Goal: Information Seeking & Learning: Check status

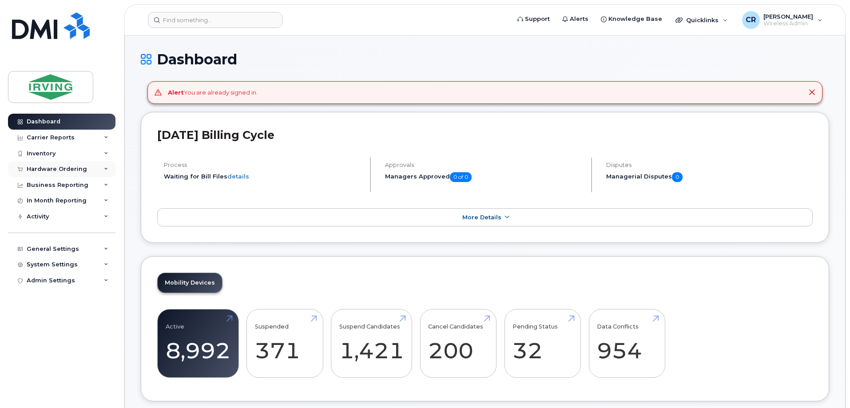
scroll to position [178, 0]
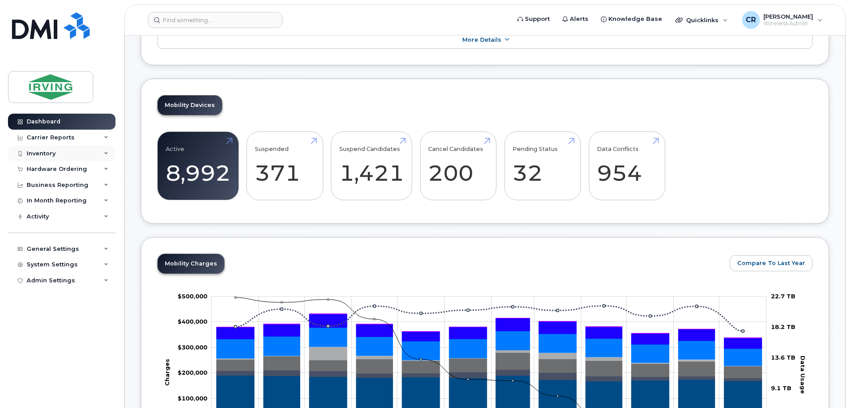
click at [45, 154] on div "Inventory" at bounding box center [41, 153] width 29 height 7
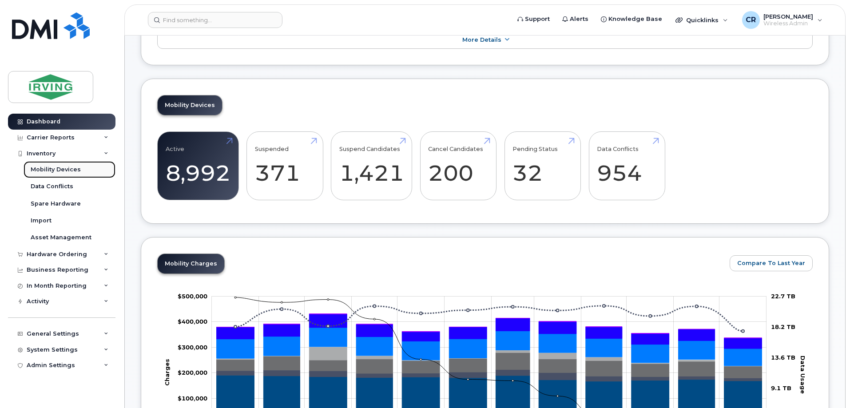
click at [43, 165] on link "Mobility Devices" at bounding box center [70, 169] width 92 height 17
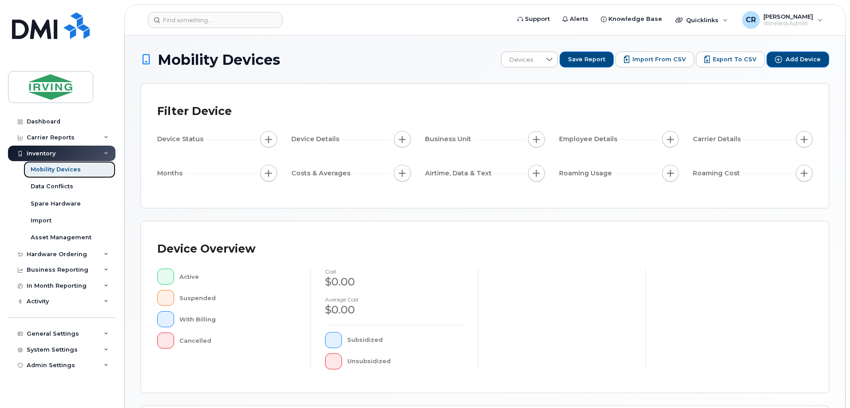
scroll to position [203, 0]
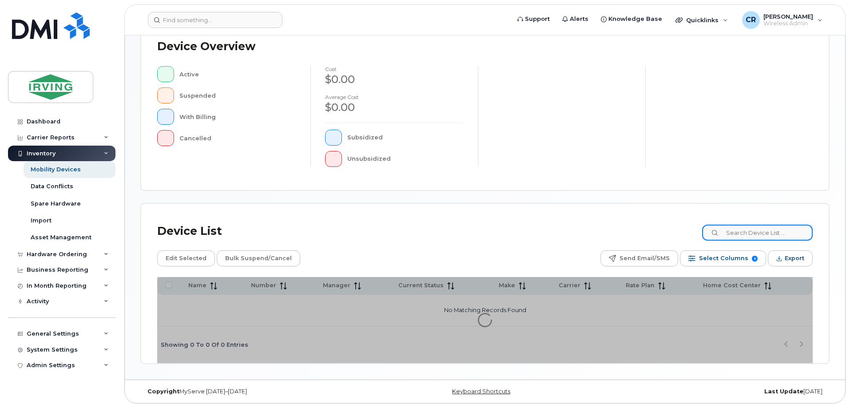
click at [739, 231] on input at bounding box center [757, 233] width 111 height 16
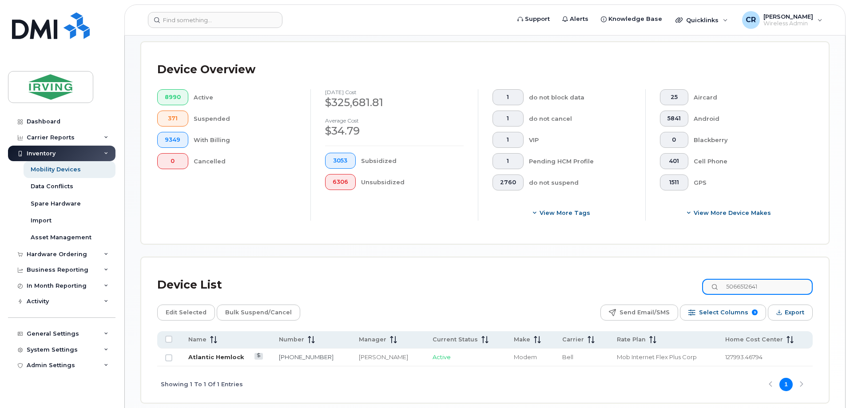
type input "5066512641"
click at [220, 354] on link "Atlantic Hemlock" at bounding box center [216, 357] width 56 height 7
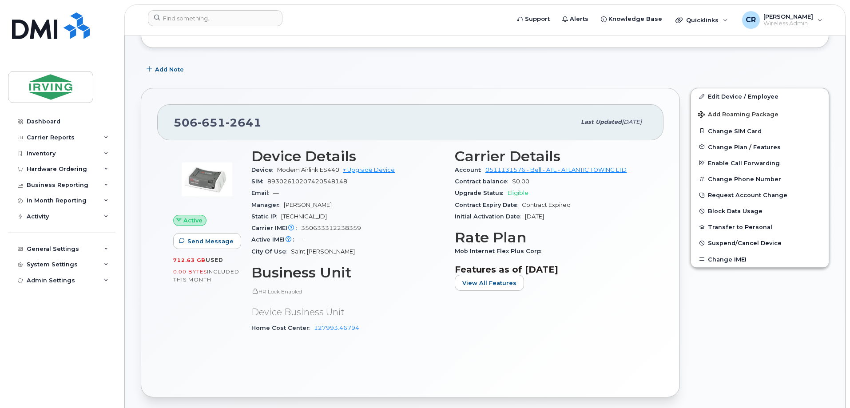
scroll to position [133, 0]
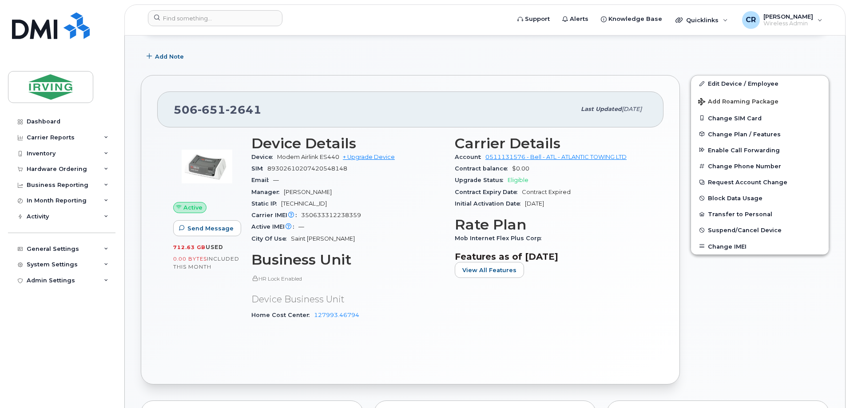
click at [719, 326] on div "Edit Device / Employee Add Roaming Package Change SIM Card Change Plan / Featur…" at bounding box center [759, 230] width 149 height 320
click at [39, 154] on div "Inventory" at bounding box center [41, 153] width 29 height 7
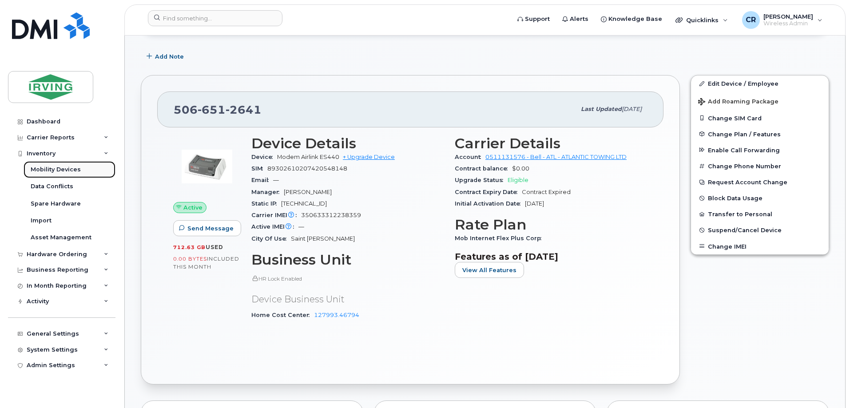
click at [48, 170] on div "Mobility Devices" at bounding box center [56, 170] width 50 height 8
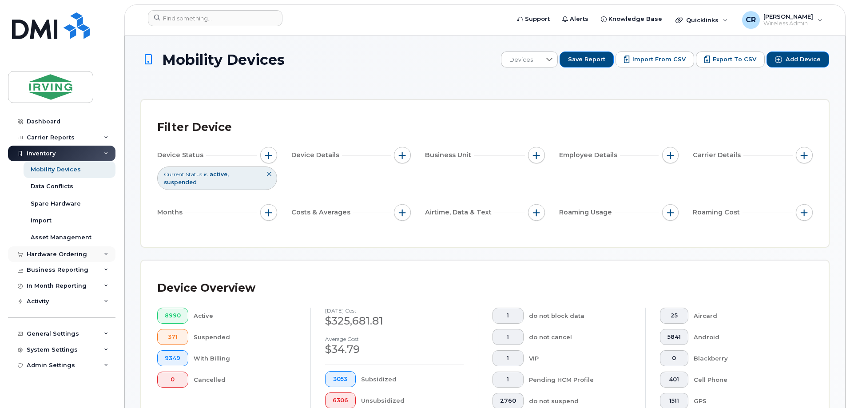
click at [42, 252] on div "Hardware Ordering" at bounding box center [57, 254] width 60 height 7
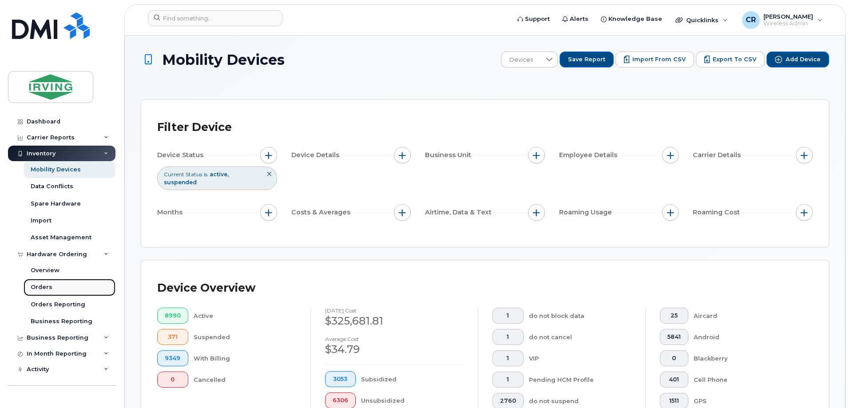
click at [38, 285] on div "Orders" at bounding box center [42, 287] width 22 height 8
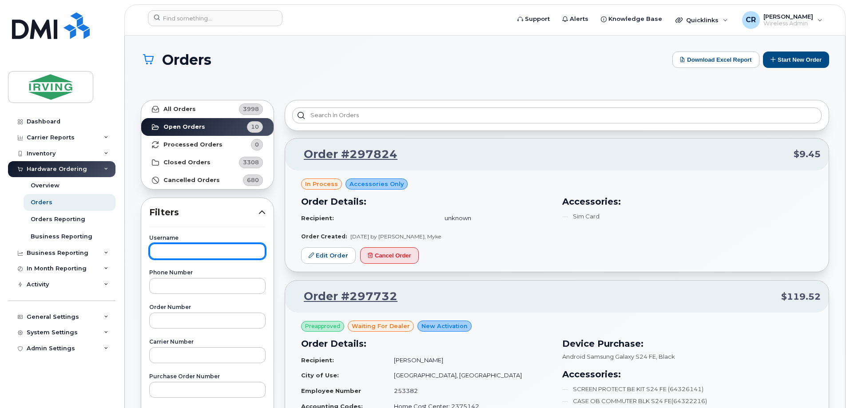
click at [181, 251] on input "text" at bounding box center [207, 251] width 116 height 16
type input "hemlock"
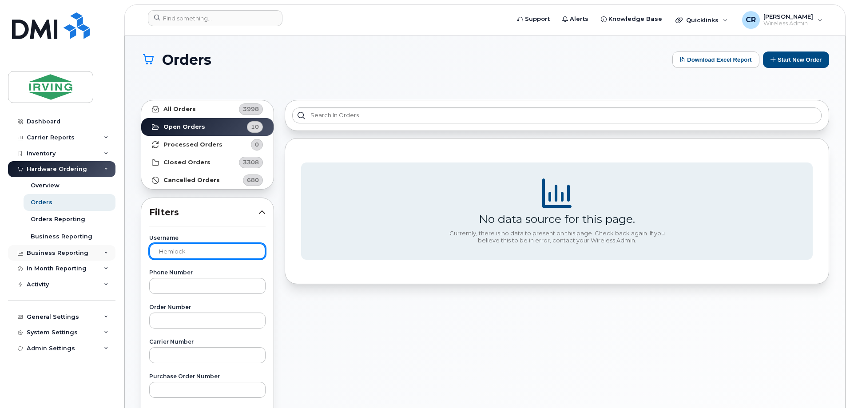
drag, startPoint x: 197, startPoint y: 254, endPoint x: 74, endPoint y: 247, distance: 122.8
click at [125, 247] on div "Support Alerts Knowledge Base Quicklinks Suspend / Cancel Device Change SIM Car…" at bounding box center [485, 379] width 720 height 687
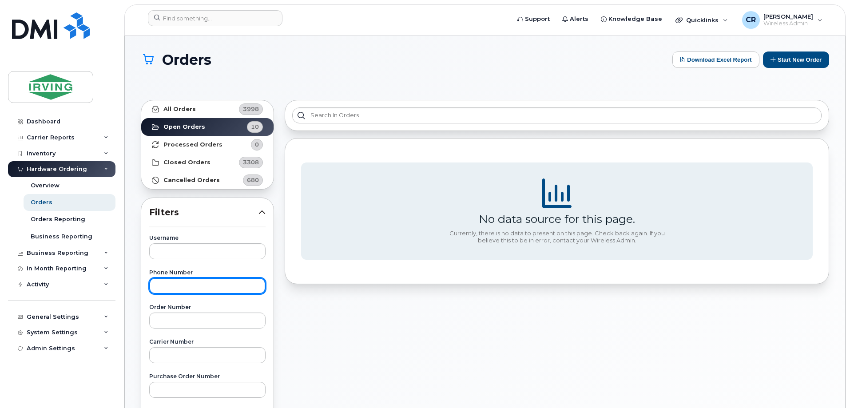
click at [175, 286] on input "text" at bounding box center [207, 286] width 116 height 16
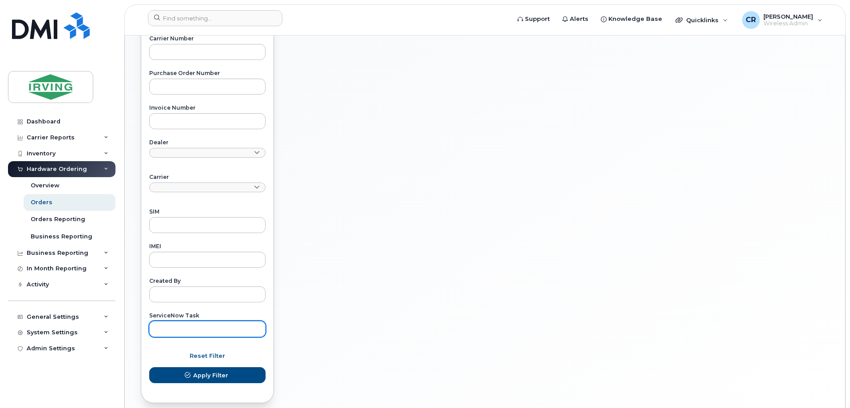
scroll to position [311, 0]
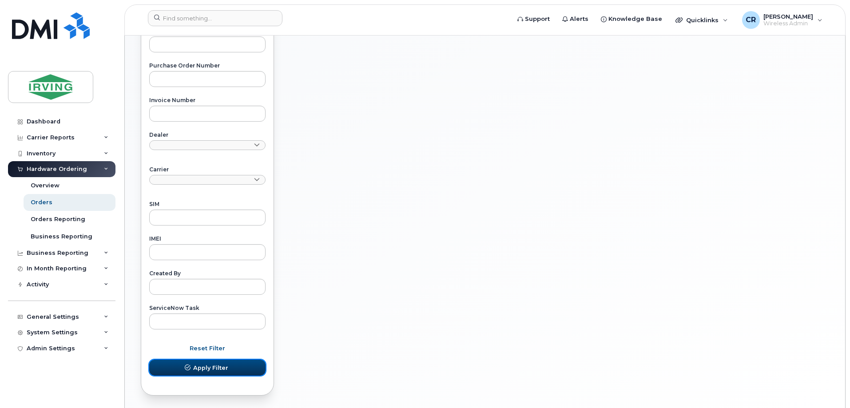
click at [222, 370] on span "Apply Filter" at bounding box center [210, 368] width 35 height 8
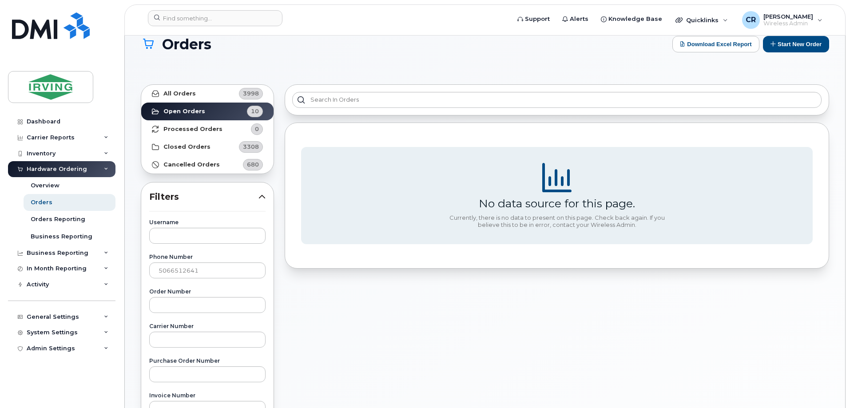
scroll to position [0, 0]
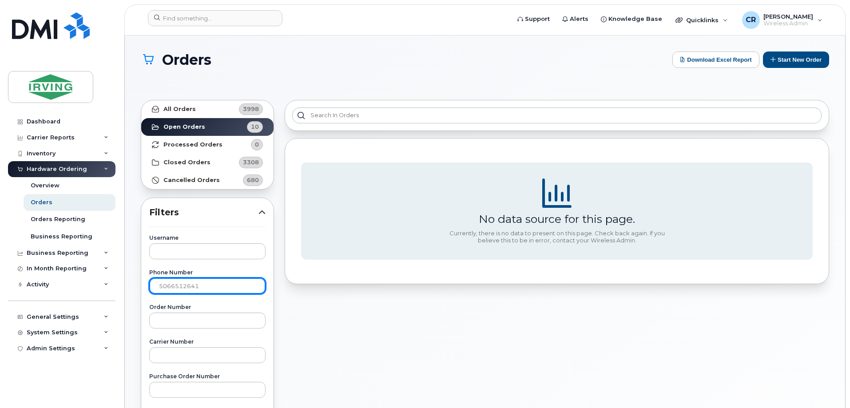
click at [170, 288] on input "5066512641" at bounding box center [207, 286] width 116 height 16
type input "[PHONE_NUMBER]"
click at [44, 152] on div "Inventory" at bounding box center [41, 153] width 29 height 7
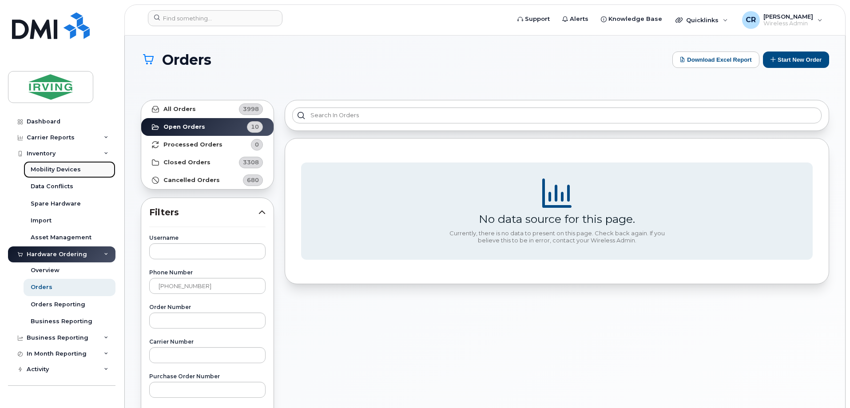
click at [57, 169] on div "Mobility Devices" at bounding box center [56, 170] width 50 height 8
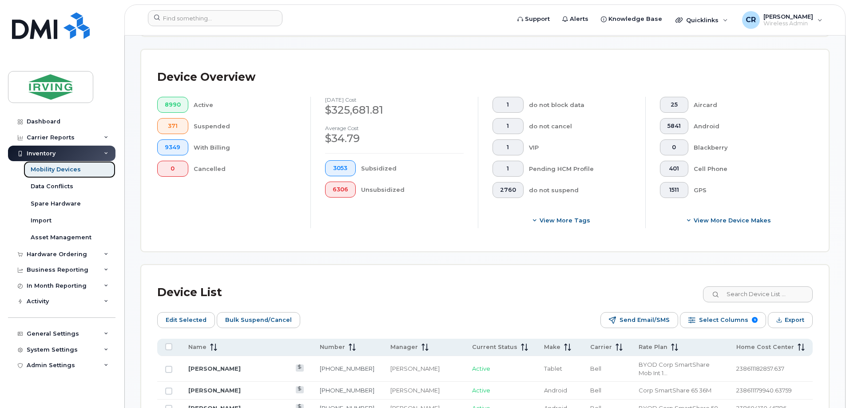
scroll to position [222, 0]
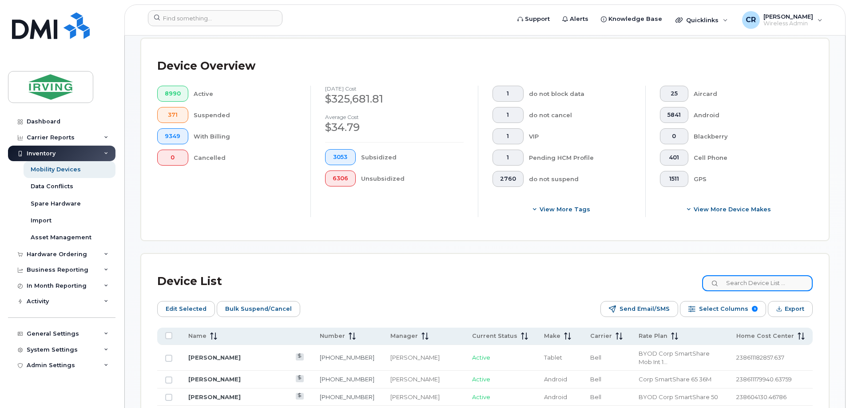
click at [748, 275] on input at bounding box center [757, 283] width 111 height 16
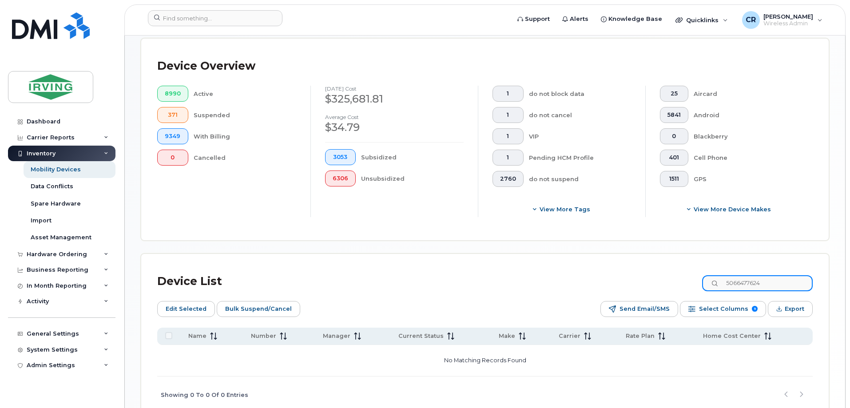
type input "5066477624"
click at [628, 221] on div "Device Overview 8990 Active 371 Suspended 9349 With Billing 0 Cancelled July 20…" at bounding box center [485, 140] width 688 height 202
click at [645, 222] on div "Device Overview 8990 Active 371 Suspended 9349 With Billing 0 Cancelled July 20…" at bounding box center [485, 140] width 688 height 202
